Goal: Information Seeking & Learning: Learn about a topic

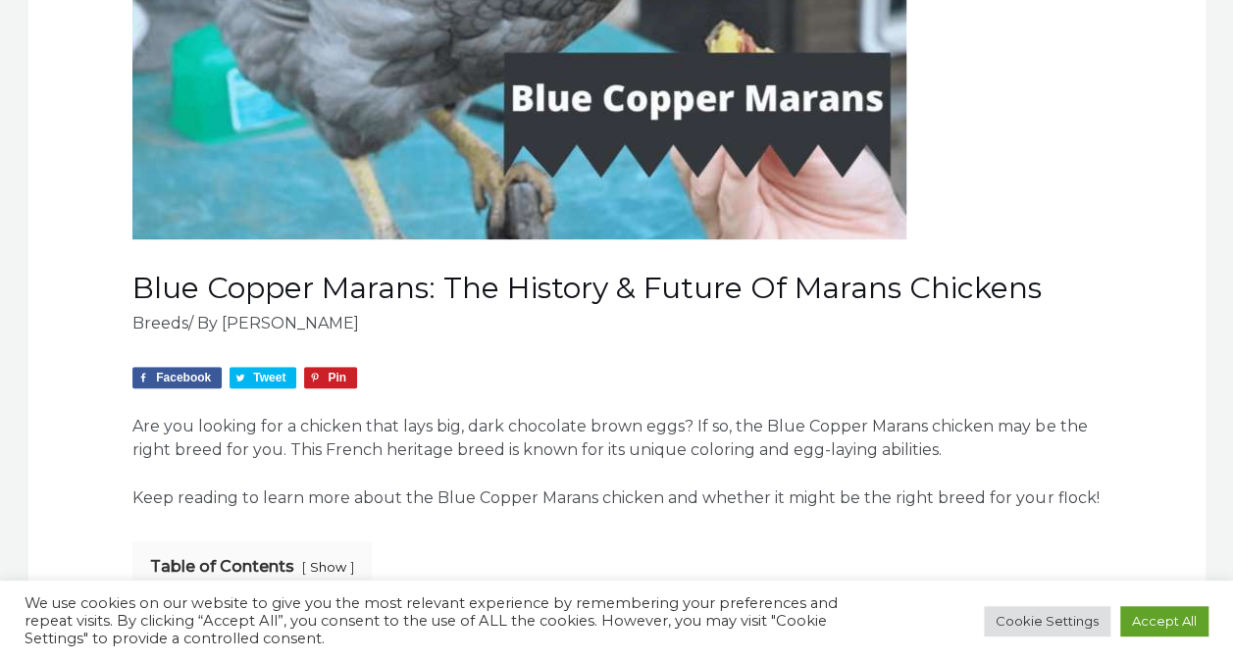
scroll to position [785, 0]
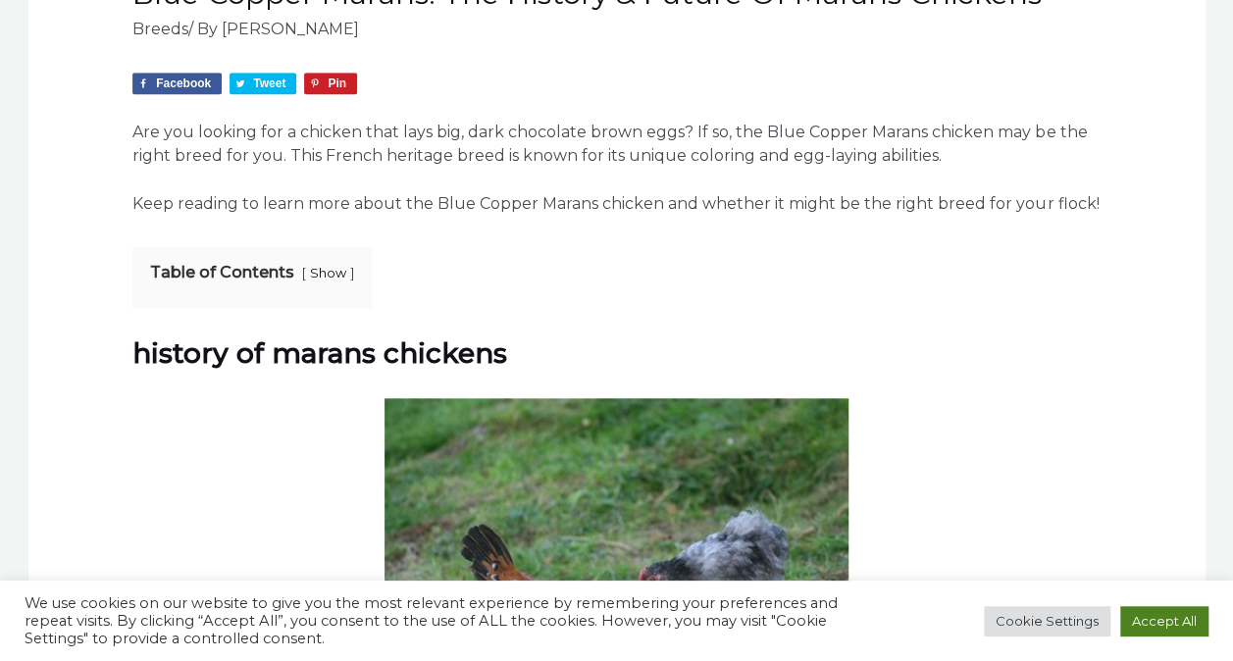
click at [1160, 617] on link "Accept All" at bounding box center [1165, 621] width 88 height 30
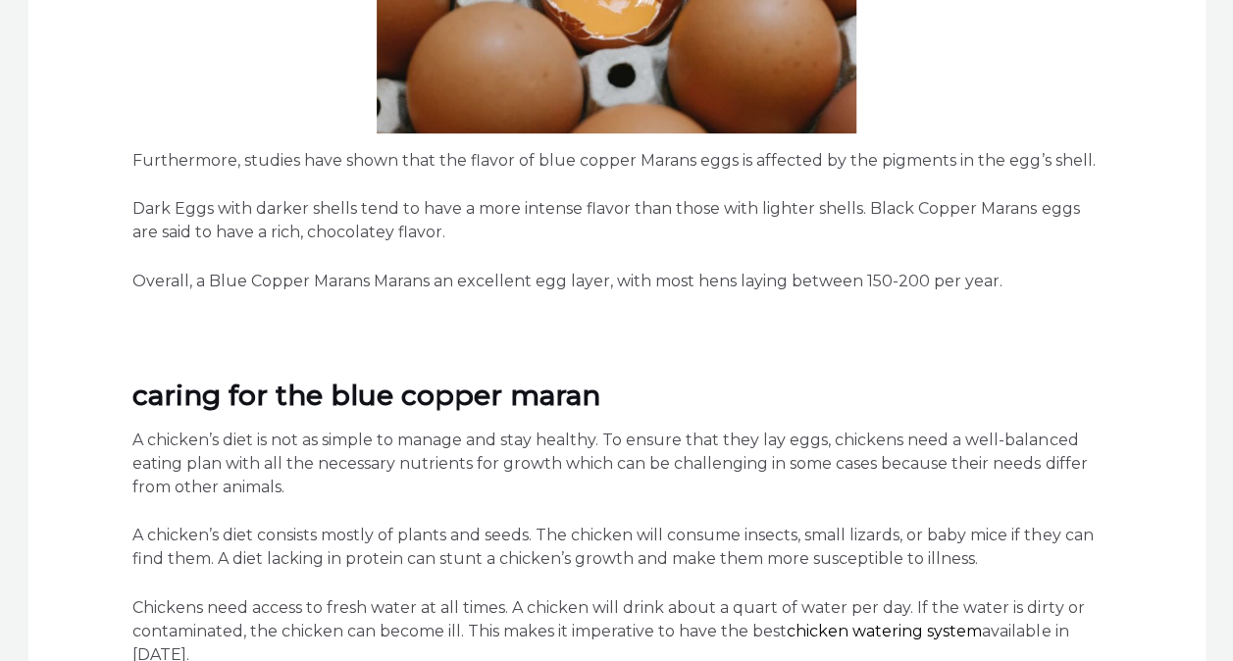
scroll to position [4317, 0]
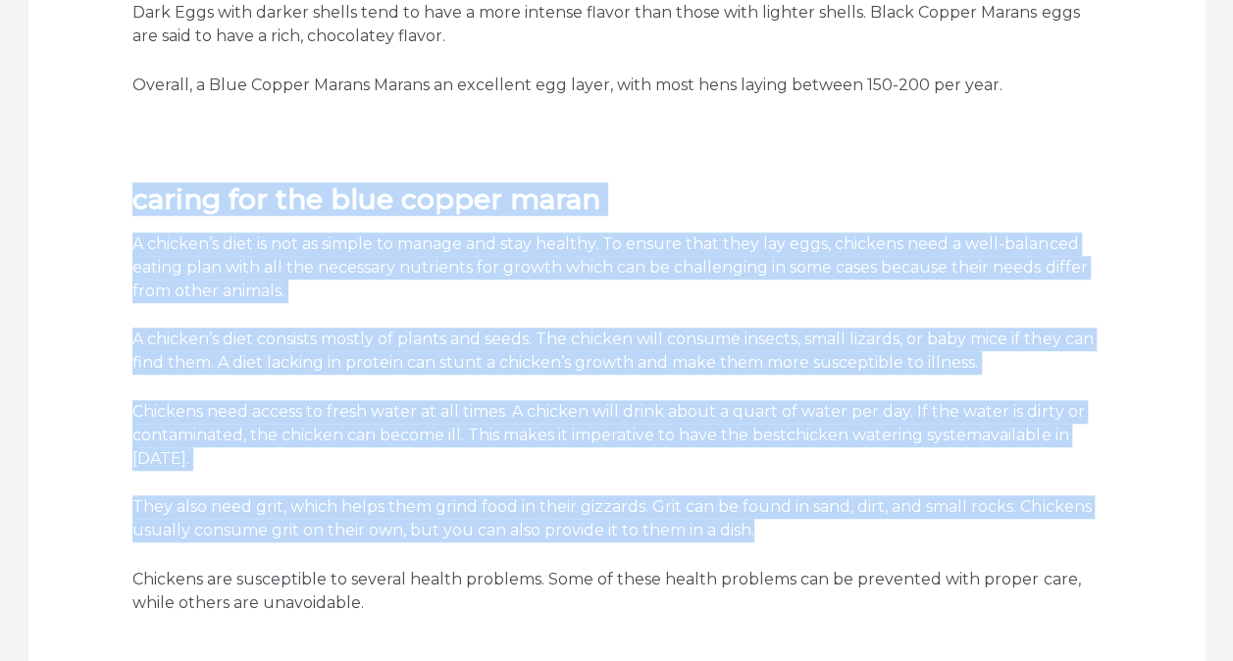
drag, startPoint x: 124, startPoint y: 173, endPoint x: 758, endPoint y: 498, distance: 713.5
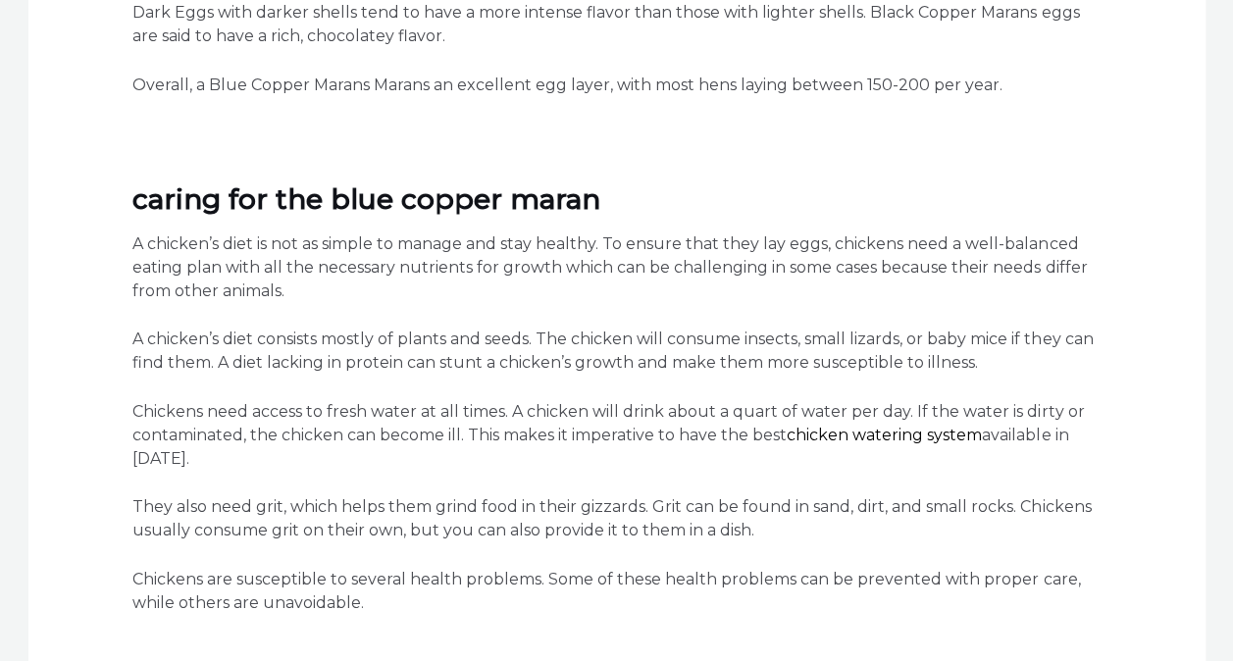
drag, startPoint x: 758, startPoint y: 498, endPoint x: 754, endPoint y: 605, distance: 107.1
click at [754, 605] on div "Caring for the Blue Copper Maran A chicken’s diet is not as simple to manage an…" at bounding box center [616, 400] width 968 height 555
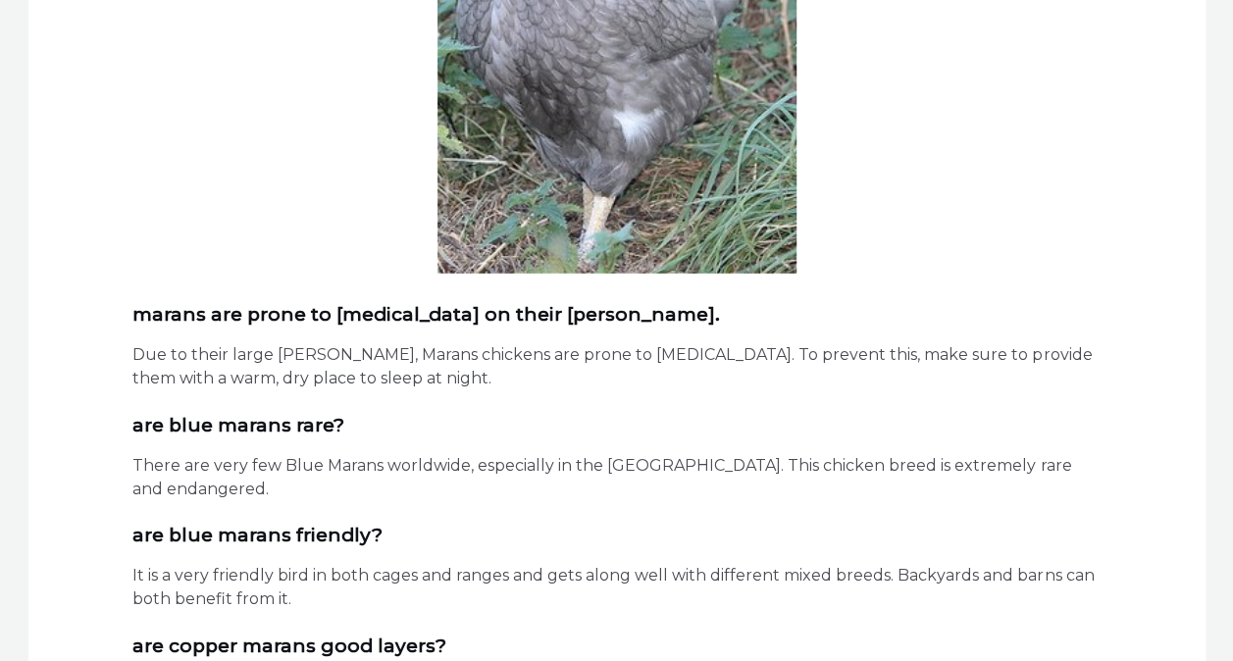
scroll to position [6574, 0]
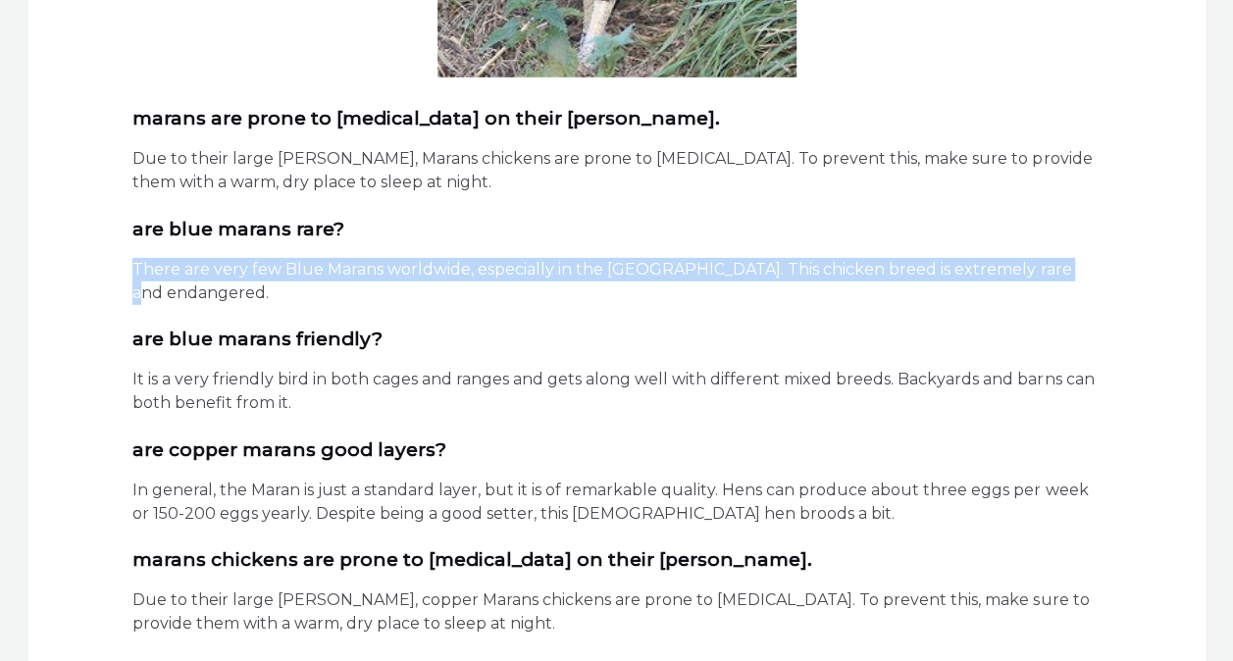
drag, startPoint x: 128, startPoint y: 243, endPoint x: 1093, endPoint y: 245, distance: 965.5
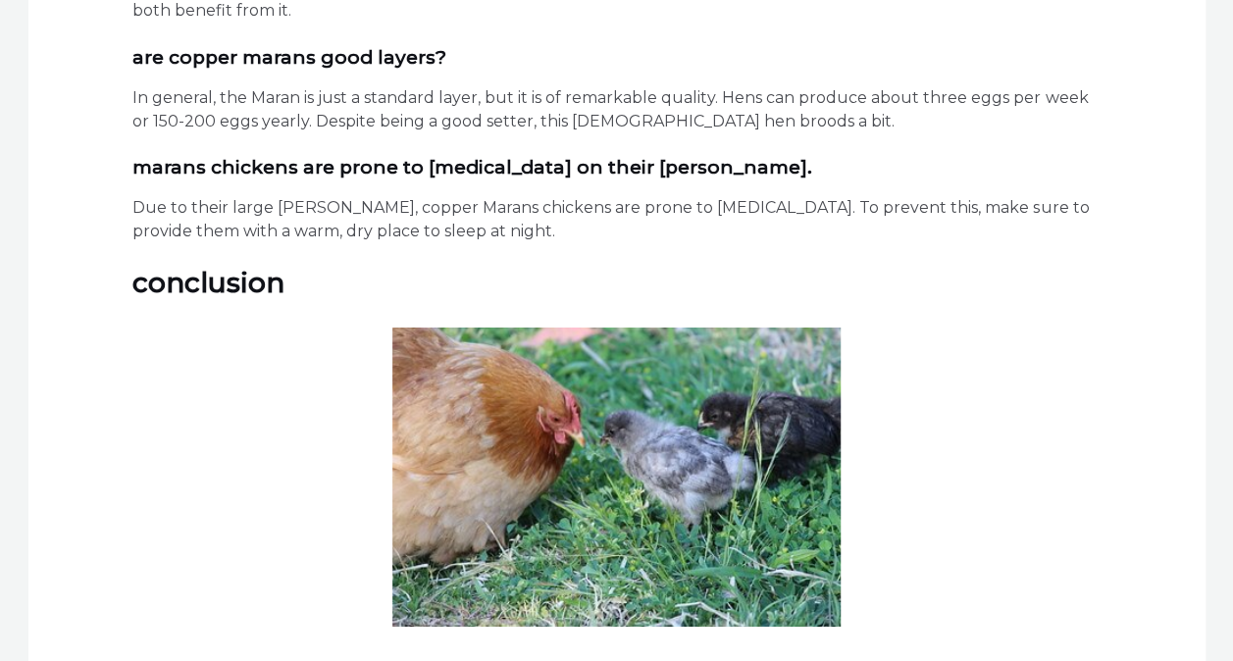
scroll to position [6868, 0]
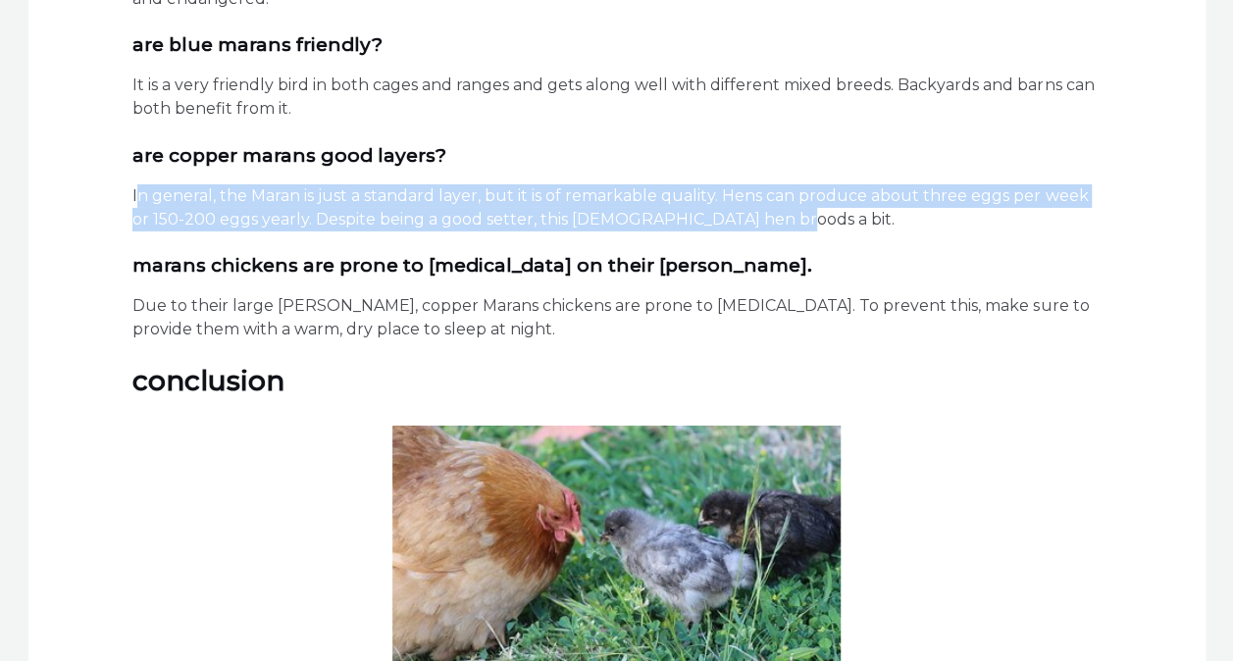
drag, startPoint x: 137, startPoint y: 151, endPoint x: 891, endPoint y: 165, distance: 753.7
click at [891, 184] on p "In general, the Maran is just a standard layer, but it is of remarkable quality…" at bounding box center [616, 207] width 968 height 47
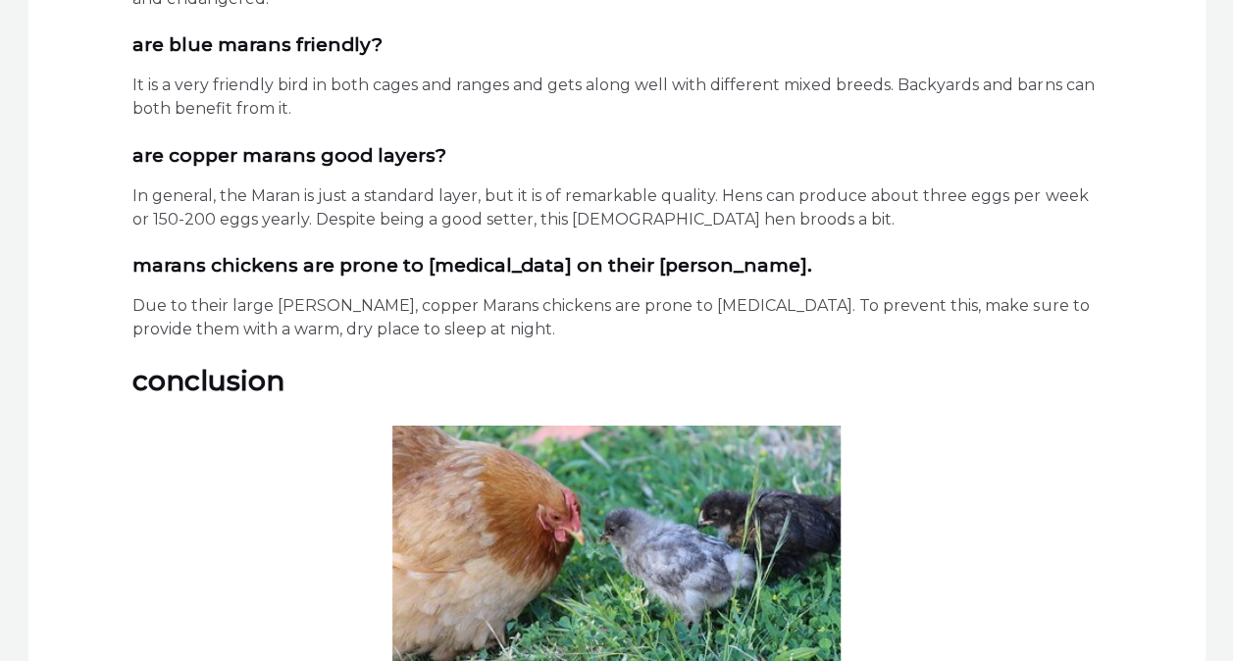
drag, startPoint x: 891, startPoint y: 165, endPoint x: 843, endPoint y: 234, distance: 83.8
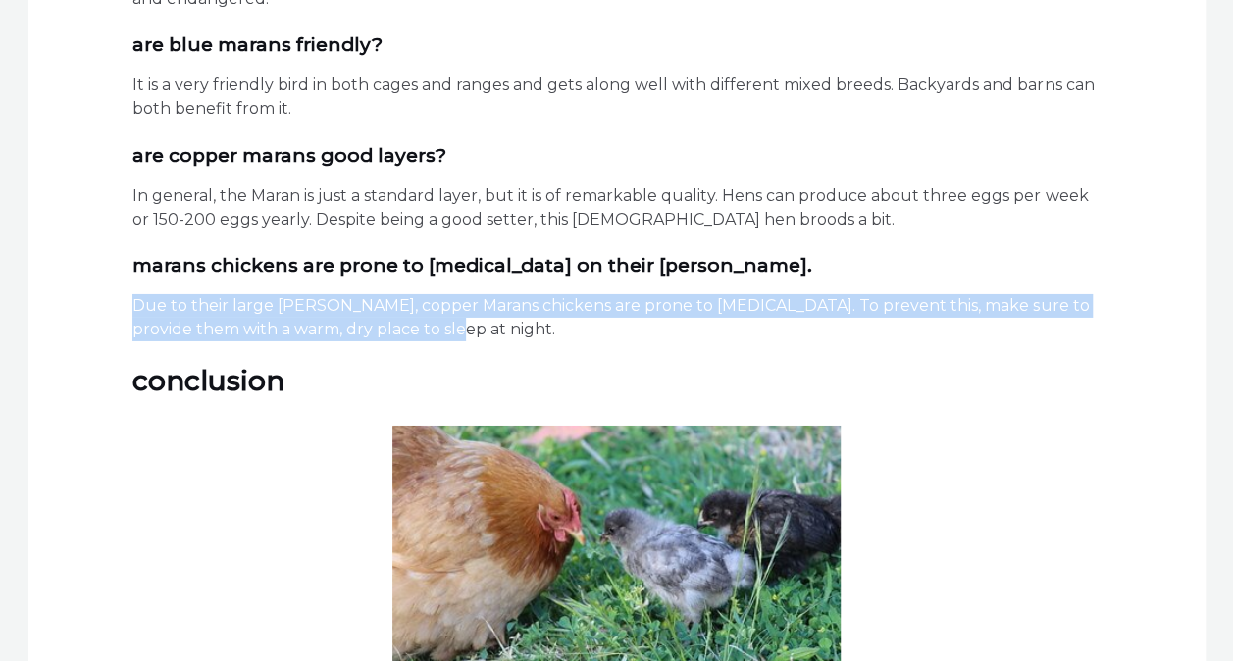
drag, startPoint x: 408, startPoint y: 278, endPoint x: 122, endPoint y: 261, distance: 287.0
drag, startPoint x: 122, startPoint y: 261, endPoint x: 141, endPoint y: 261, distance: 19.6
click at [141, 294] on p "Due to their large [PERSON_NAME], copper Marans chickens are prone to [MEDICAL_…" at bounding box center [616, 317] width 968 height 47
click at [257, 294] on p "Due to their large [PERSON_NAME], copper Marans chickens are prone to [MEDICAL_…" at bounding box center [616, 317] width 968 height 47
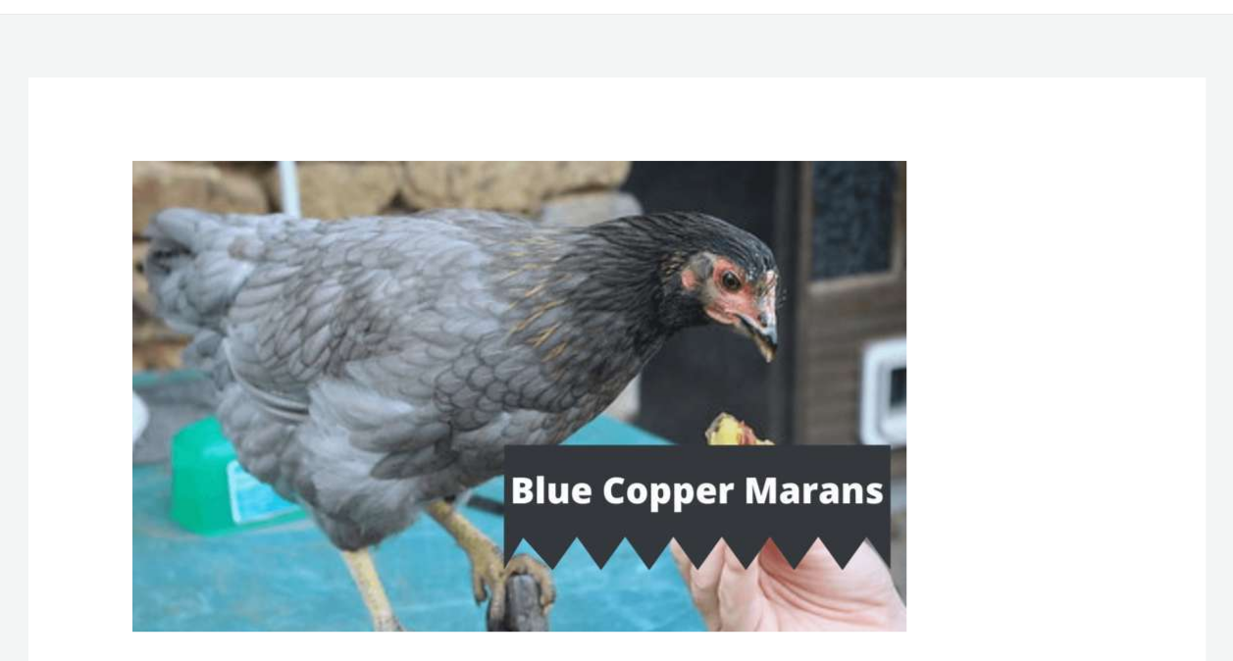
scroll to position [0, 0]
